Goal: Task Accomplishment & Management: Complete application form

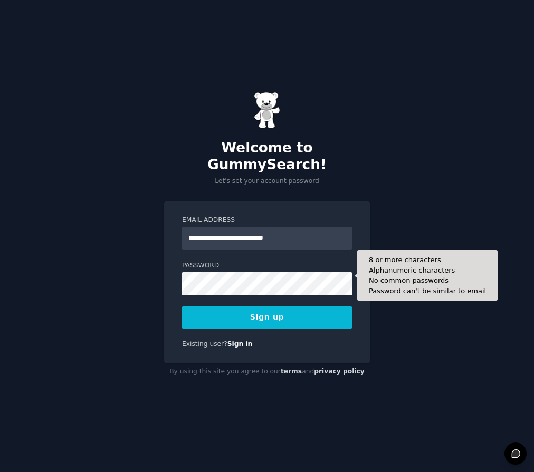
type input "**********"
click at [182, 306] on button "Sign up" at bounding box center [267, 317] width 170 height 22
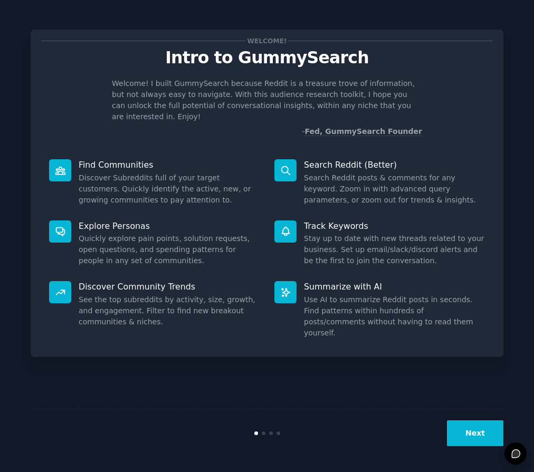
click at [481, 429] on button "Next" at bounding box center [475, 433] width 56 height 26
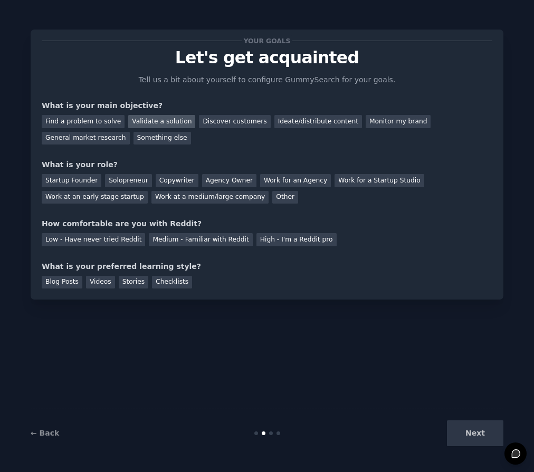
click at [157, 121] on div "Validate a solution" at bounding box center [161, 121] width 67 height 13
click at [208, 121] on div "Discover customers" at bounding box center [234, 121] width 71 height 13
click at [300, 117] on div "Ideate/distribute content" at bounding box center [318, 121] width 88 height 13
click at [224, 124] on div "Discover customers" at bounding box center [234, 121] width 71 height 13
click at [152, 121] on div "Validate a solution" at bounding box center [161, 121] width 67 height 13
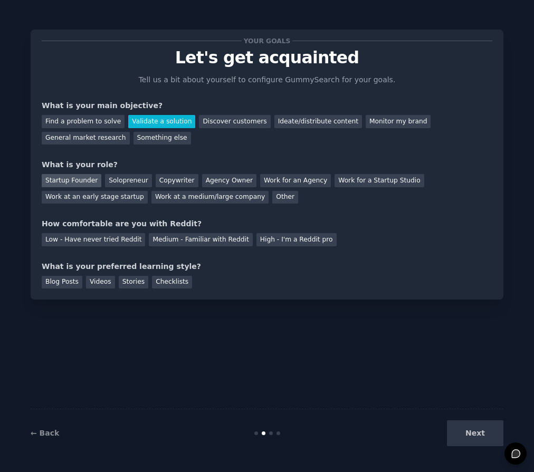
click at [66, 180] on div "Startup Founder" at bounding box center [72, 180] width 60 height 13
click at [197, 240] on div "Medium - Familiar with Reddit" at bounding box center [200, 239] width 103 height 13
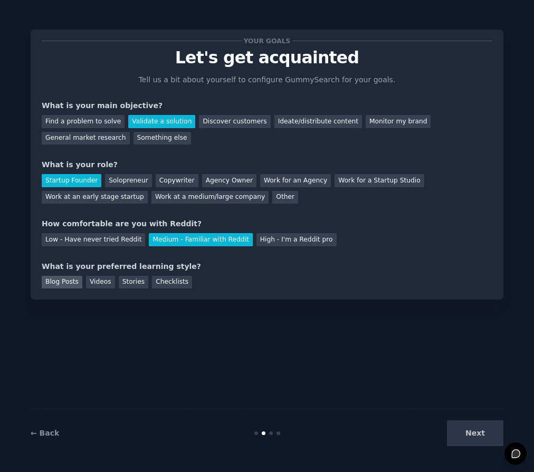
click at [64, 283] on div "Blog Posts" at bounding box center [62, 282] width 41 height 13
click at [89, 283] on div "Videos" at bounding box center [100, 282] width 29 height 13
click at [76, 284] on div "Blog Posts" at bounding box center [62, 282] width 41 height 13
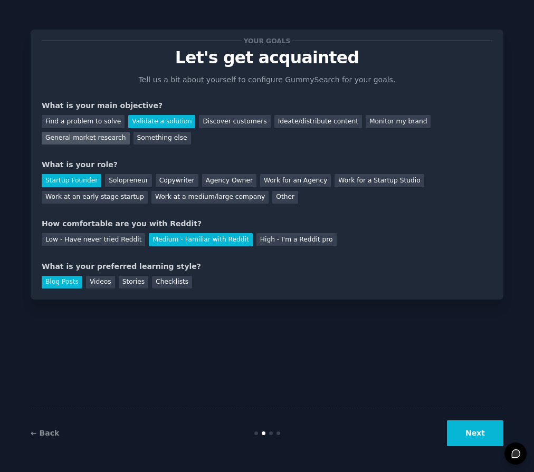
click at [99, 138] on div "General market research" at bounding box center [86, 138] width 88 height 13
click at [483, 425] on button "Next" at bounding box center [475, 433] width 56 height 26
